Goal: Download file/media

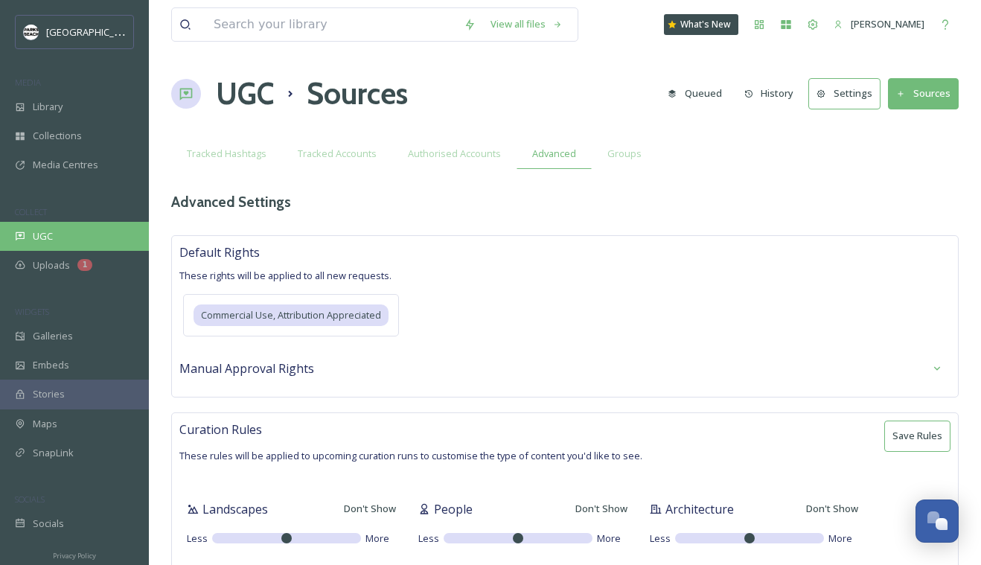
click at [53, 233] on div "UGC" at bounding box center [74, 236] width 149 height 29
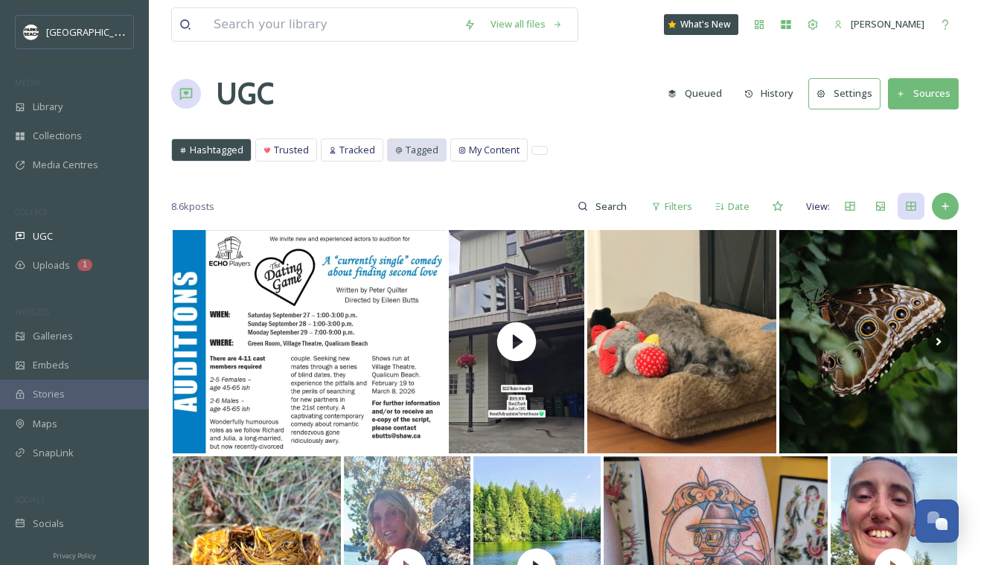
click at [400, 145] on div "Tagged" at bounding box center [417, 150] width 58 height 22
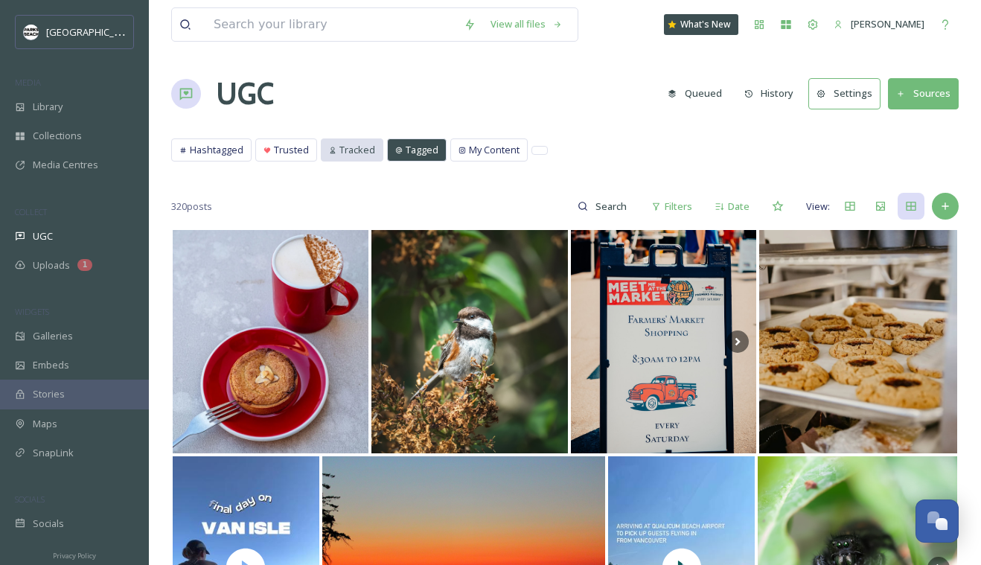
click at [354, 141] on div "Tracked" at bounding box center [352, 150] width 61 height 22
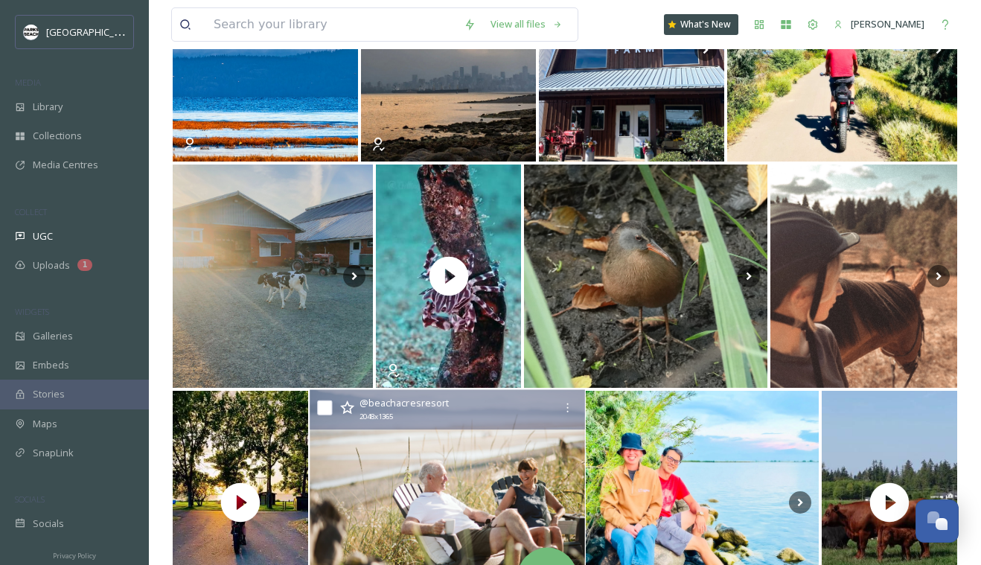
scroll to position [293, 0]
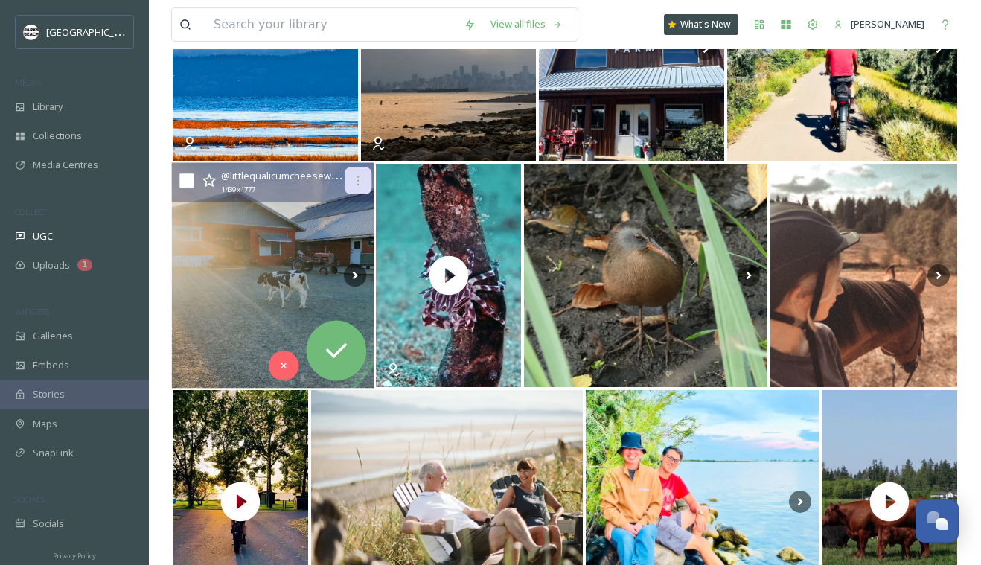
click at [357, 180] on icon at bounding box center [357, 180] width 1 height 9
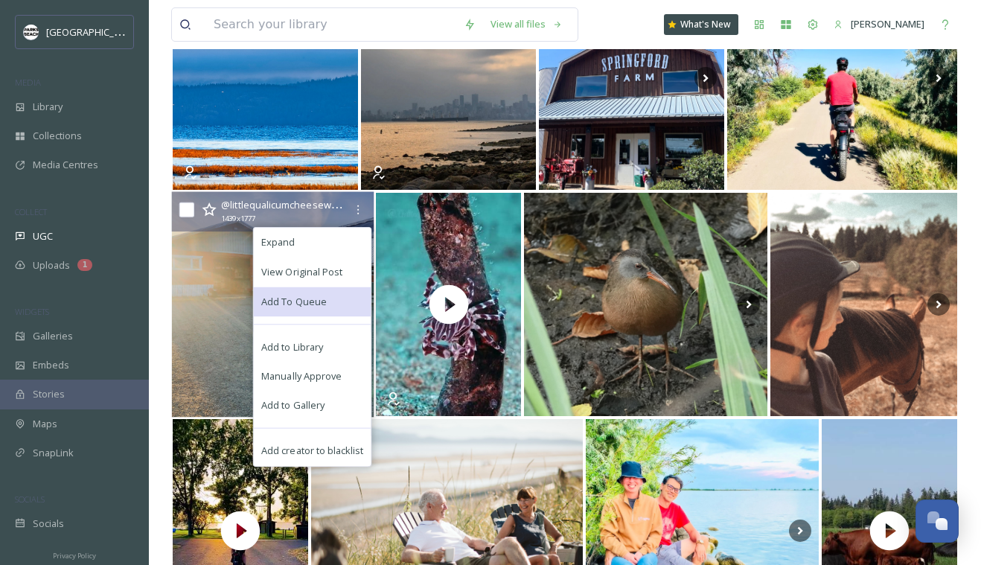
scroll to position [262, 0]
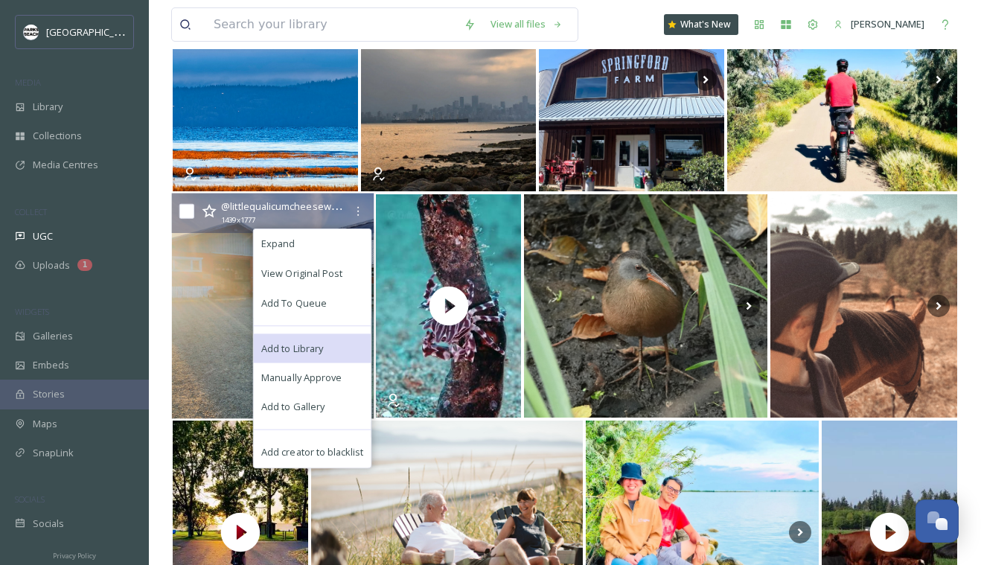
click at [295, 347] on span "Add to Library" at bounding box center [292, 348] width 62 height 14
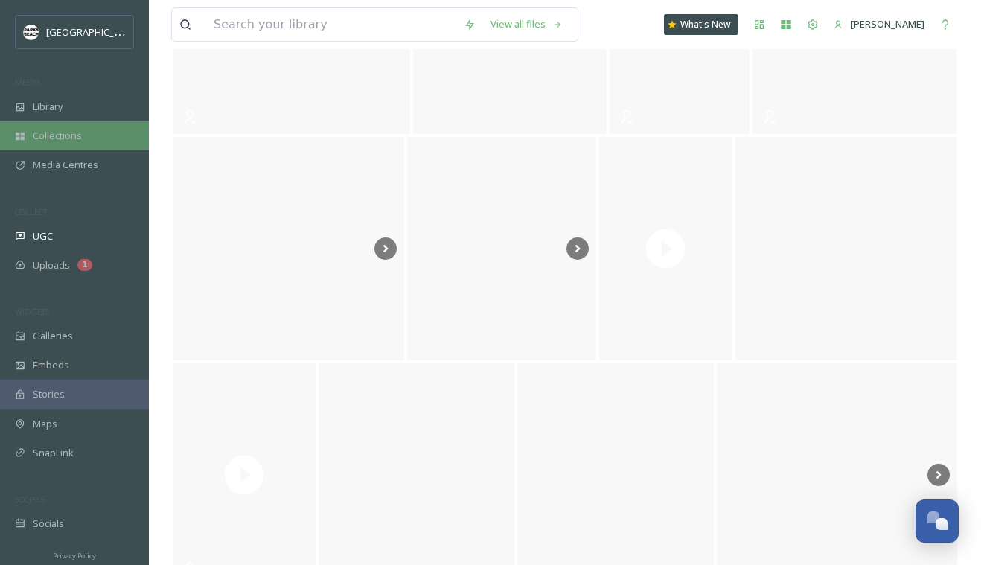
scroll to position [2812, 0]
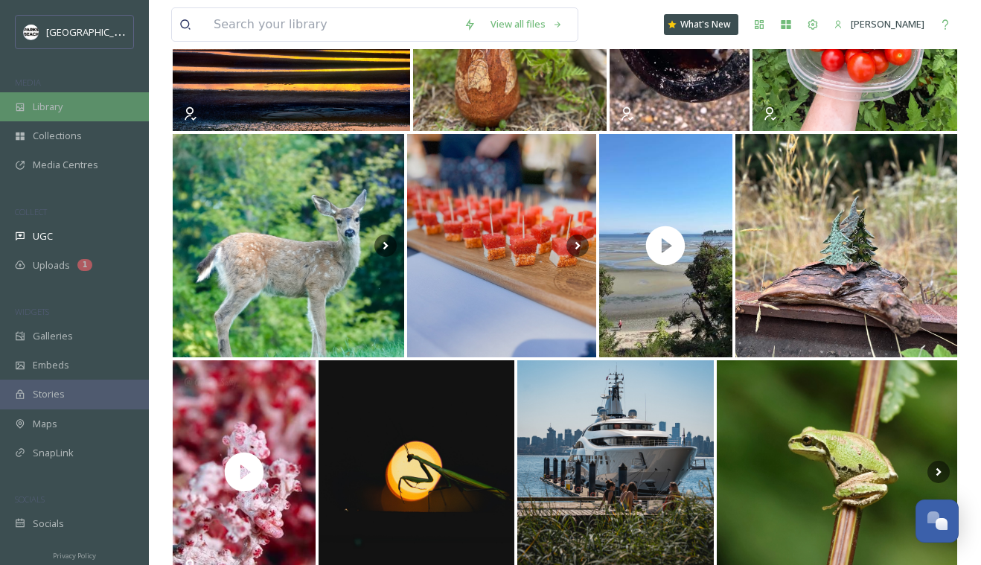
click at [35, 114] on div "Library" at bounding box center [74, 106] width 149 height 29
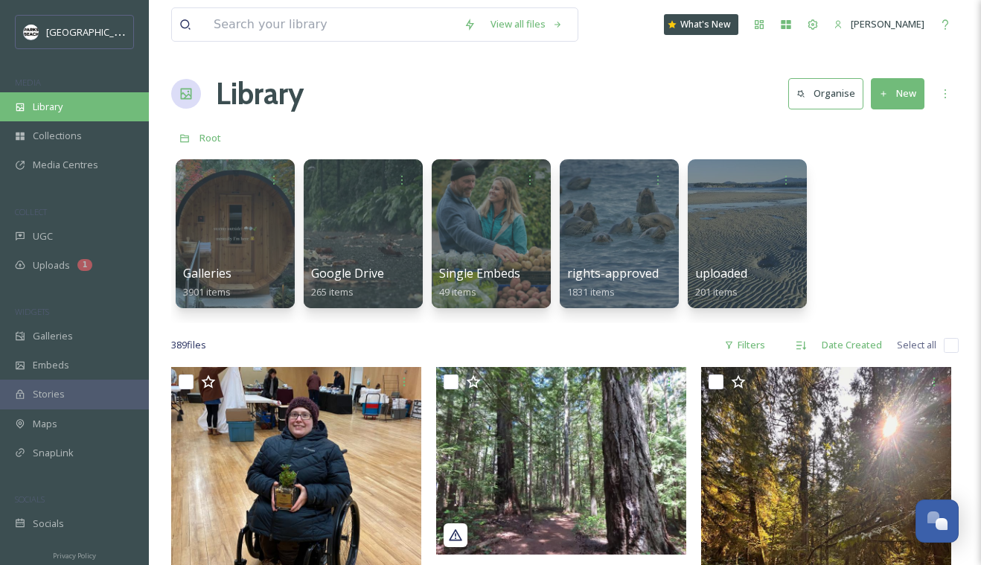
click at [57, 107] on span "Library" at bounding box center [48, 107] width 30 height 14
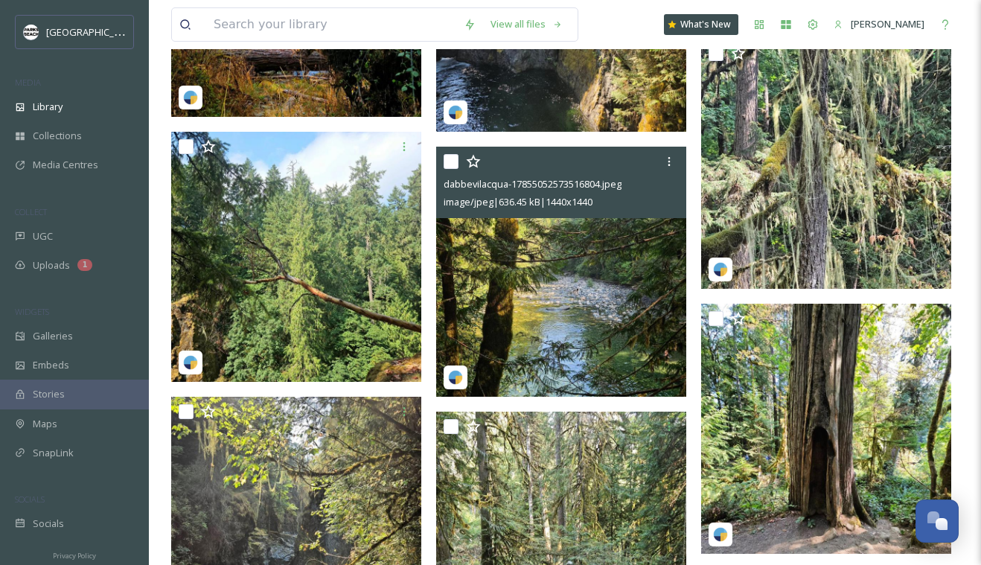
scroll to position [2395, 0]
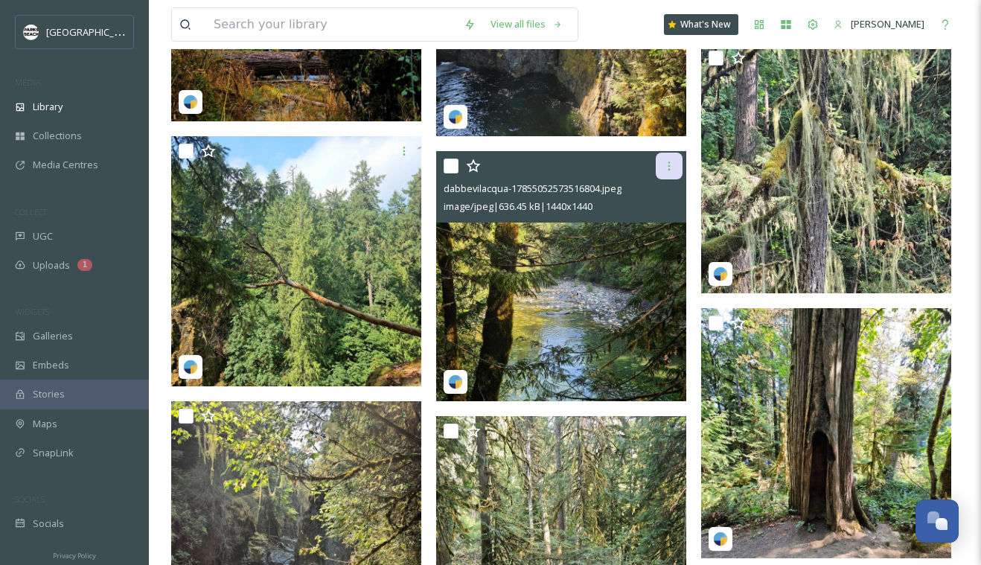
click at [676, 167] on div at bounding box center [669, 166] width 27 height 27
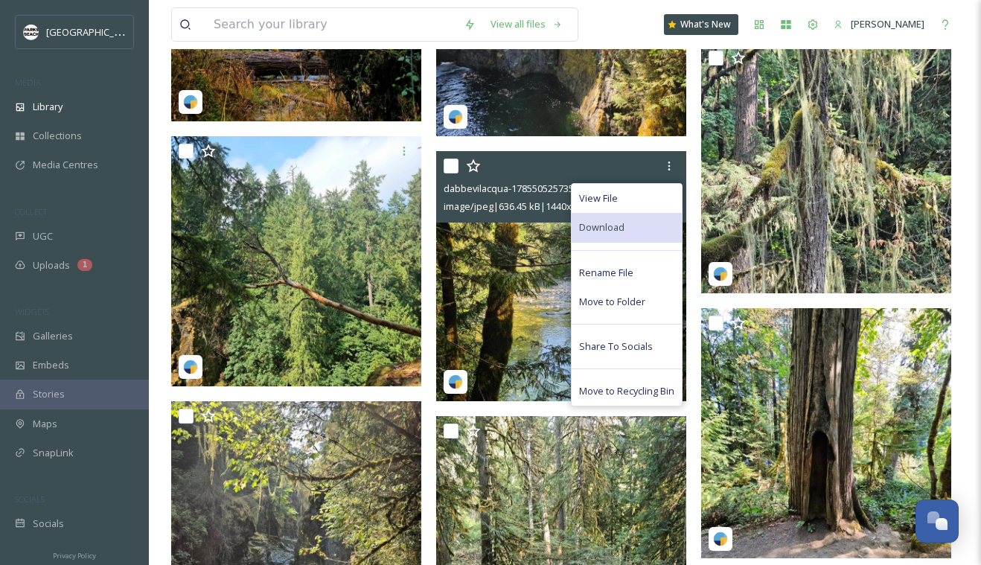
click at [597, 217] on div "Download" at bounding box center [627, 227] width 110 height 29
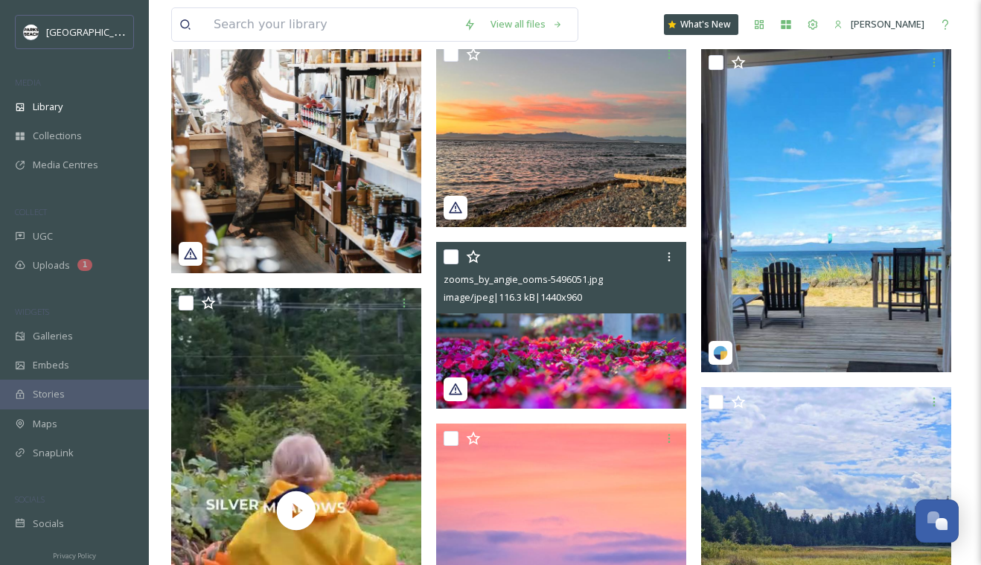
scroll to position [5009, 0]
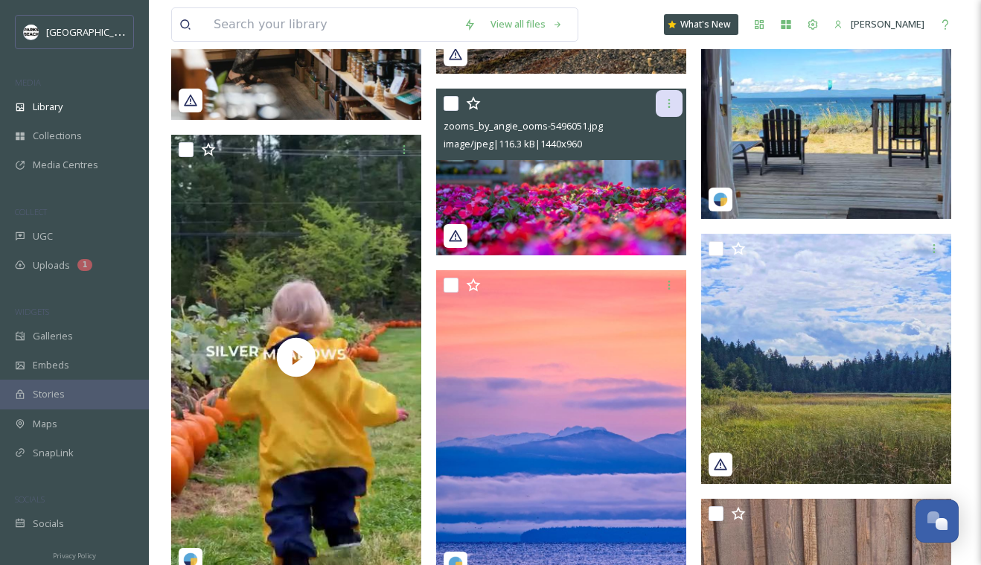
click at [666, 112] on div at bounding box center [669, 103] width 27 height 27
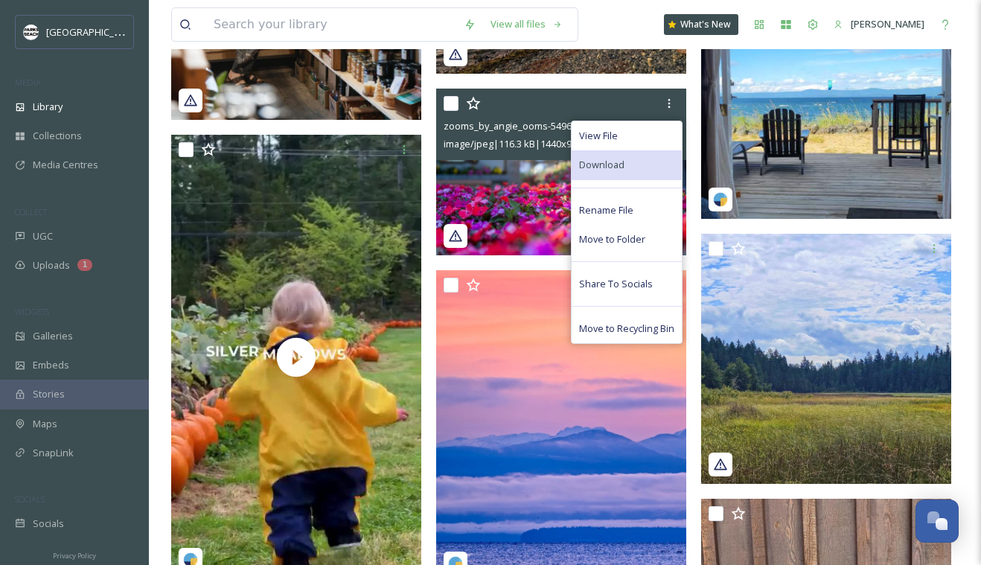
click at [625, 164] on div "Download" at bounding box center [627, 164] width 110 height 29
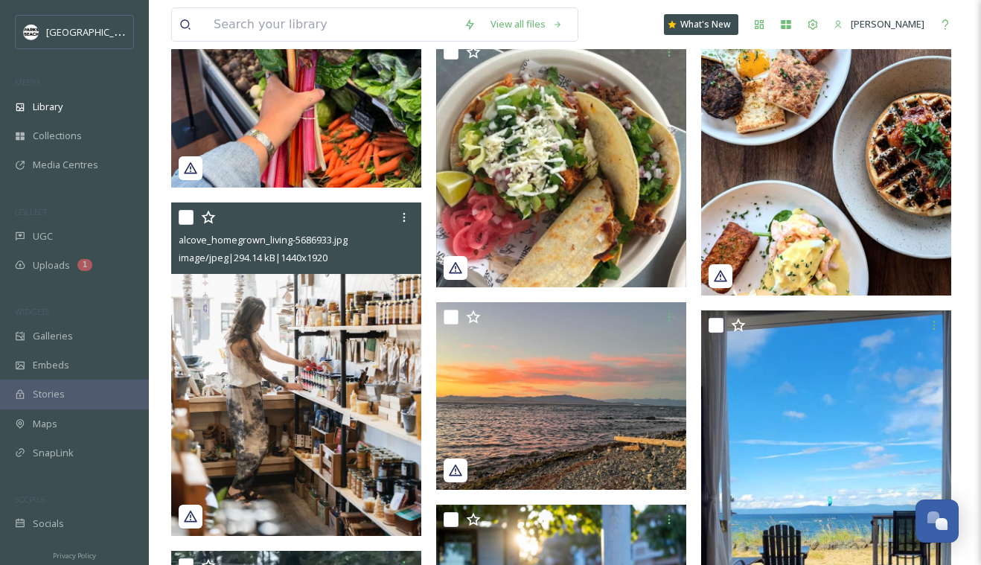
scroll to position [4676, 0]
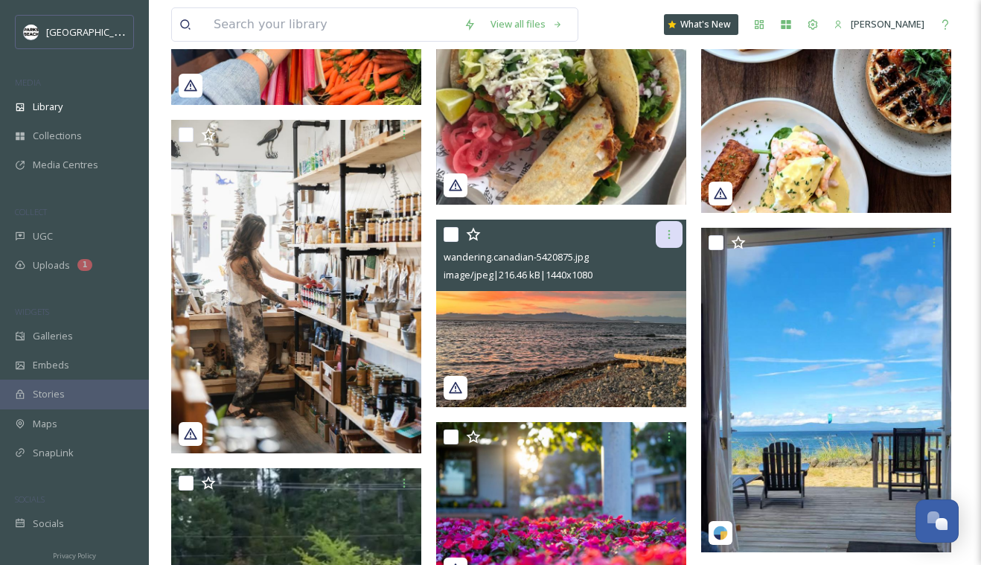
click at [671, 236] on icon at bounding box center [669, 235] width 12 height 12
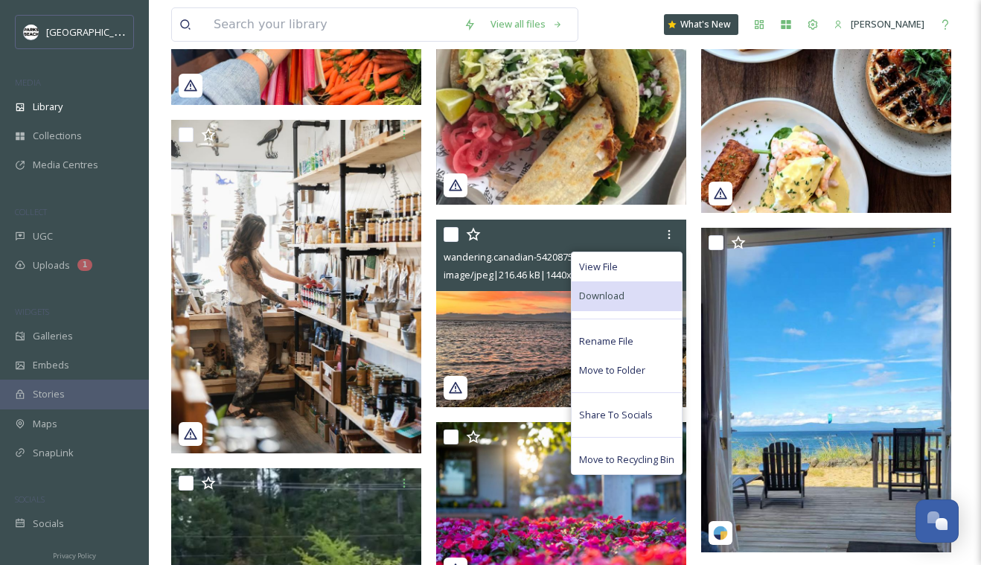
click at [601, 297] on span "Download" at bounding box center [601, 296] width 45 height 14
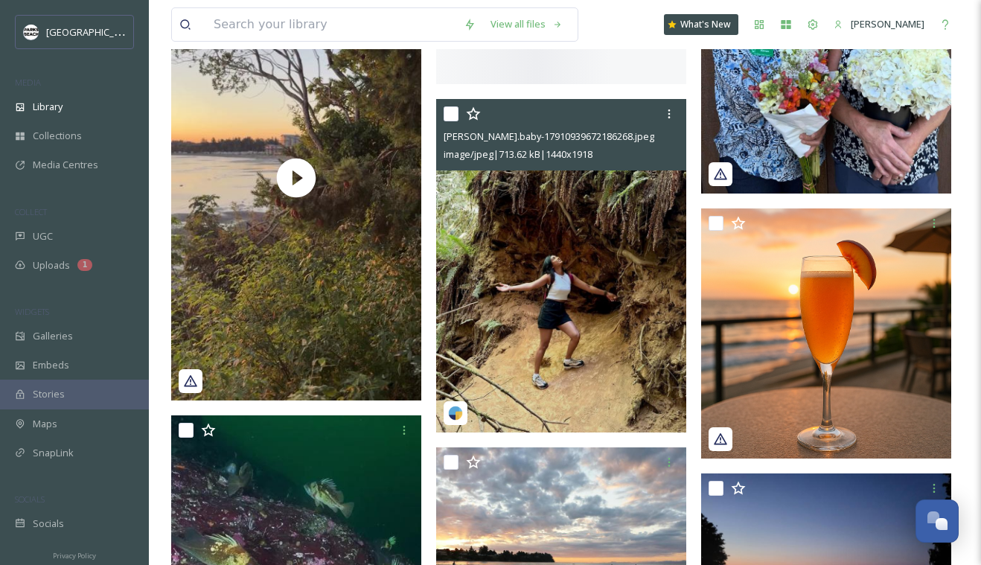
scroll to position [5669, 0]
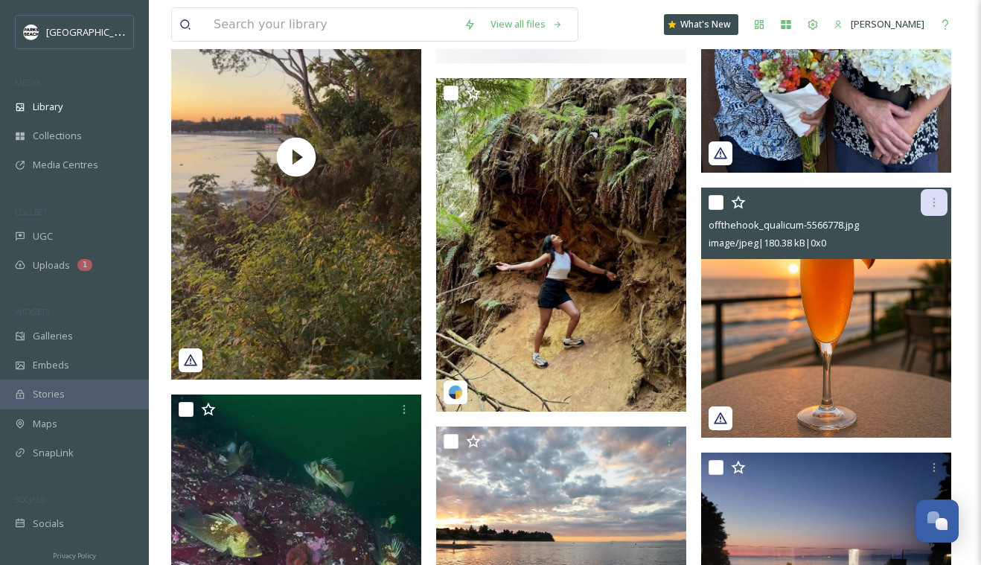
click at [933, 198] on icon at bounding box center [934, 203] width 12 height 12
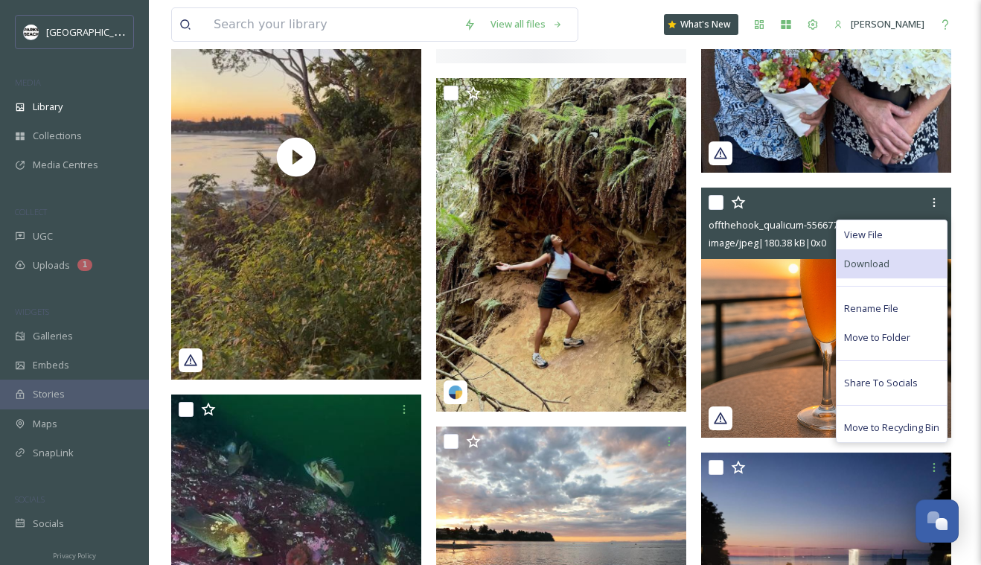
click at [872, 257] on span "Download" at bounding box center [866, 264] width 45 height 14
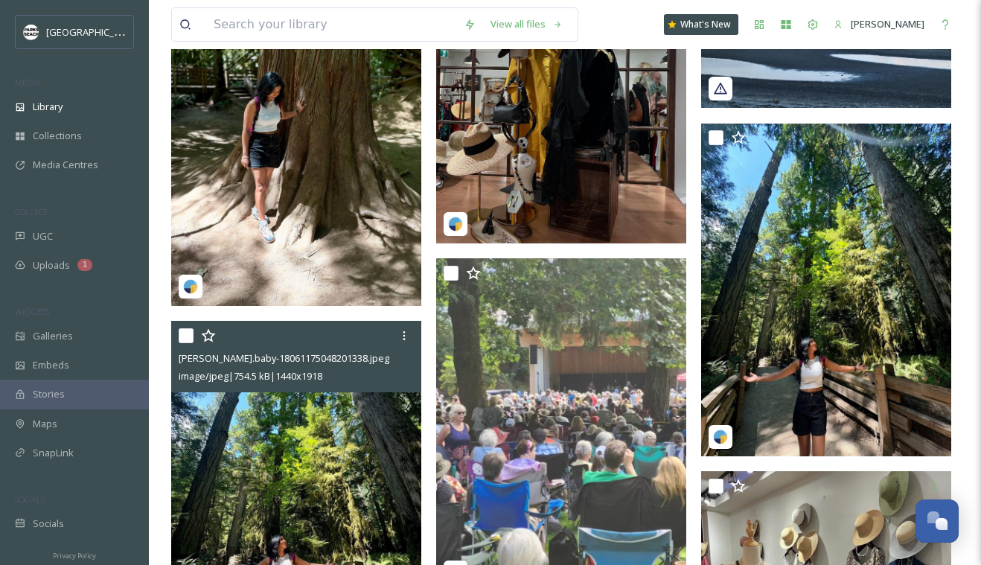
scroll to position [7204, 0]
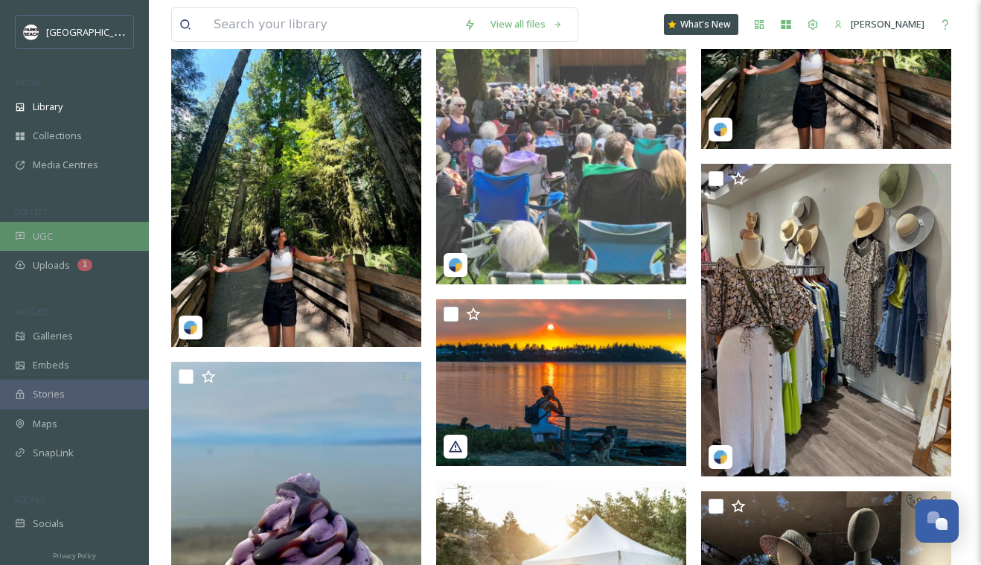
click at [56, 233] on div "UGC" at bounding box center [74, 236] width 149 height 29
